Goal: Information Seeking & Learning: Learn about a topic

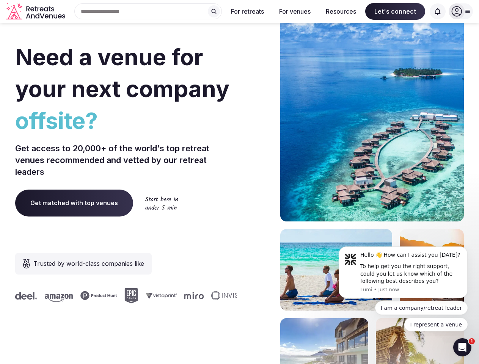
click at [239, 182] on div "Need a venue for your next company offsite? Get access to 20,000+ of the world'…" at bounding box center [239, 226] width 449 height 457
click at [148, 11] on div "Search Popular Destinations [GEOGRAPHIC_DATA], [GEOGRAPHIC_DATA] [GEOGRAPHIC_DA…" at bounding box center [145, 11] width 154 height 16
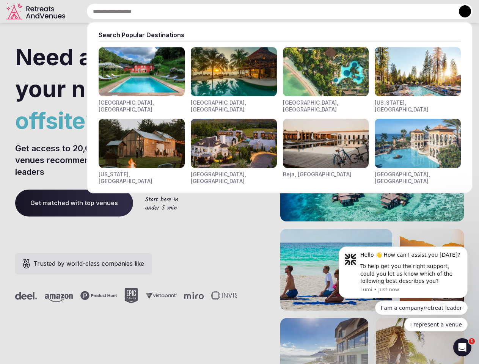
click at [214, 11] on input "text" at bounding box center [279, 11] width 386 height 16
click at [248, 11] on input "text" at bounding box center [279, 11] width 386 height 16
click at [295, 11] on input "text" at bounding box center [279, 11] width 386 height 16
click at [341, 11] on input "text" at bounding box center [279, 11] width 386 height 16
click at [395, 11] on input "text" at bounding box center [279, 11] width 386 height 16
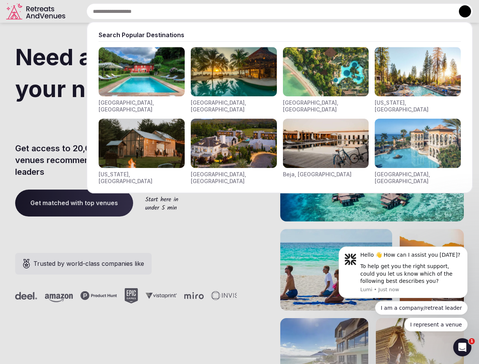
click at [438, 11] on input "text" at bounding box center [279, 11] width 386 height 16
click at [461, 11] on button at bounding box center [465, 11] width 12 height 12
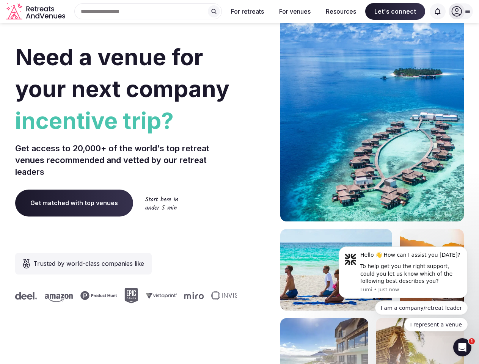
click at [403, 272] on div "To help get you the right support, could you let us know which of the following…" at bounding box center [411, 274] width 102 height 22
